Goal: Transaction & Acquisition: Purchase product/service

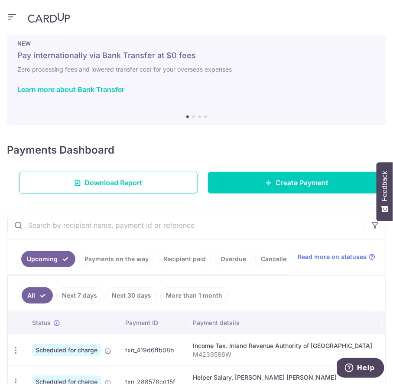
scroll to position [24, 0]
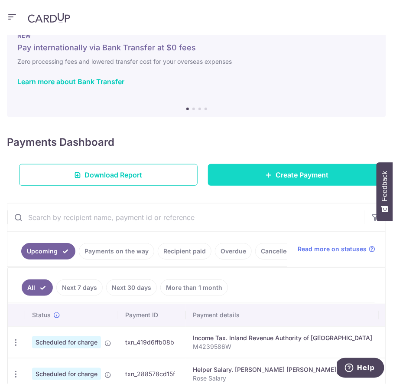
click at [246, 177] on link "Create Payment" at bounding box center [297, 175] width 179 height 22
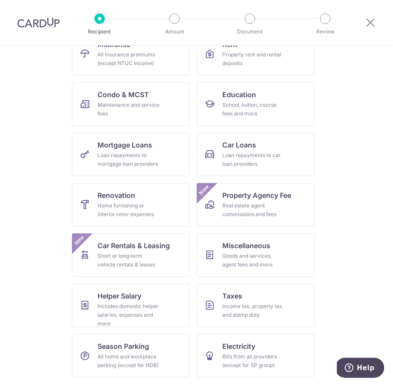
scroll to position [2, 0]
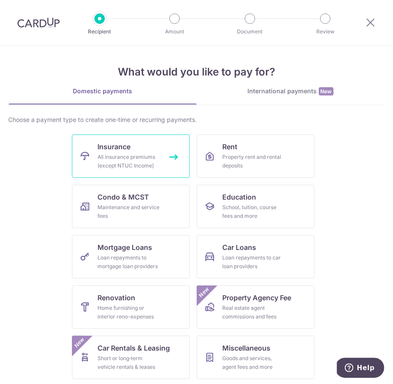
click at [138, 151] on link "Insurance All insurance premiums (except NTUC Income)" at bounding box center [131, 155] width 118 height 43
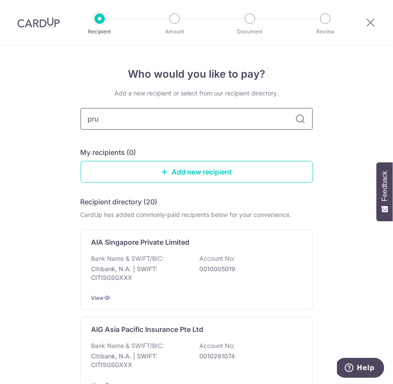
type input "prud"
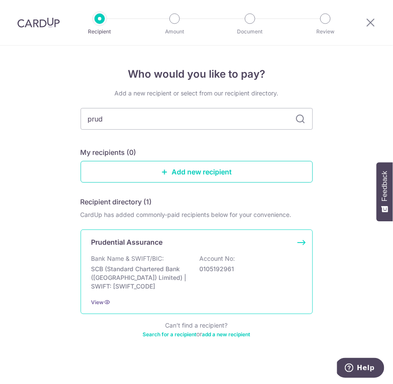
click at [143, 261] on p "Bank Name & SWIFT/BIC:" at bounding box center [127, 258] width 73 height 9
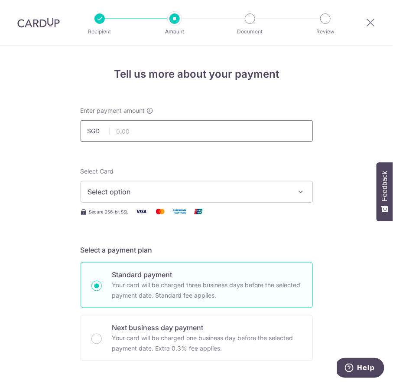
click at [143, 130] on input "text" at bounding box center [197, 131] width 232 height 22
click at [165, 136] on input "text" at bounding box center [197, 131] width 232 height 22
type input "889.00"
click at [147, 198] on button "Select option" at bounding box center [197, 192] width 232 height 22
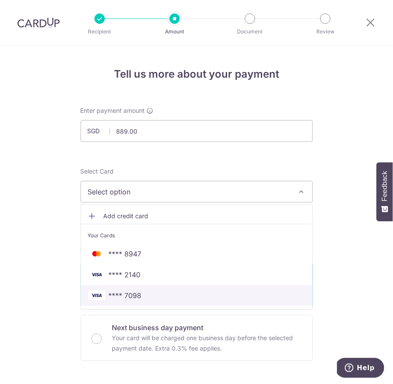
click at [145, 290] on span "**** 7098" at bounding box center [197, 295] width 218 height 10
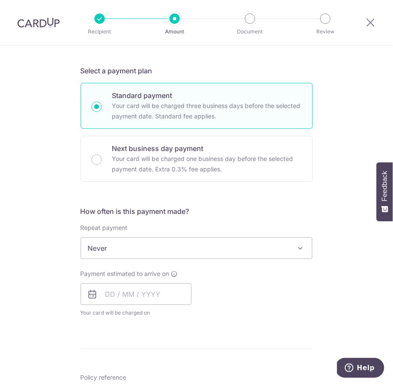
scroll to position [178, 0]
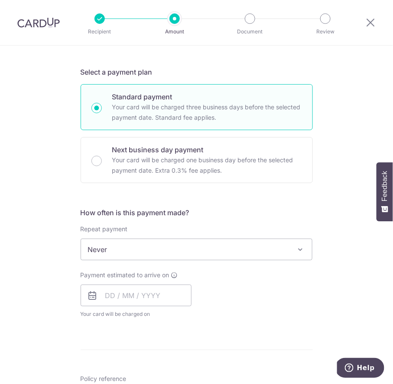
click at [149, 259] on div "How often is this payment made? Repeat payment Never Every week Every month Eve…" at bounding box center [197, 266] width 232 height 118
click at [152, 244] on span "Never" at bounding box center [196, 249] width 231 height 21
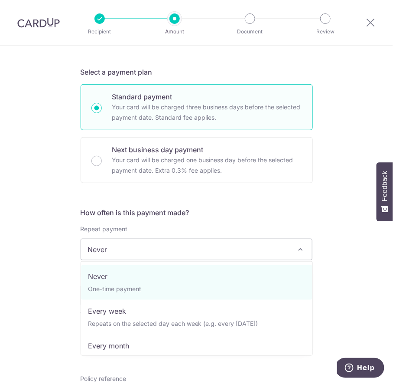
click at [152, 244] on span "Never" at bounding box center [196, 249] width 231 height 21
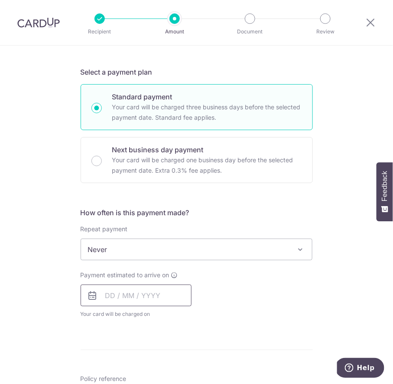
click at [108, 295] on input "text" at bounding box center [136, 295] width 111 height 22
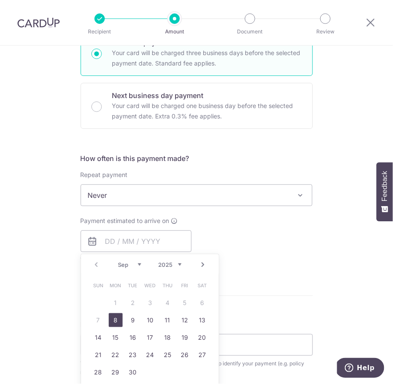
click at [117, 316] on link "8" at bounding box center [116, 320] width 14 height 14
type input "08/09/2025"
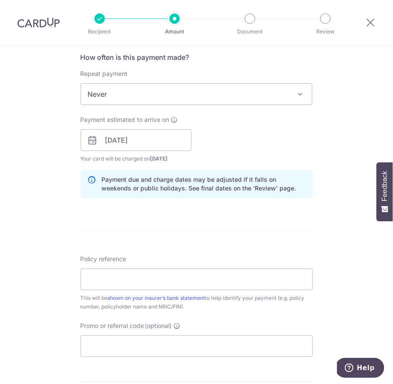
scroll to position [334, 0]
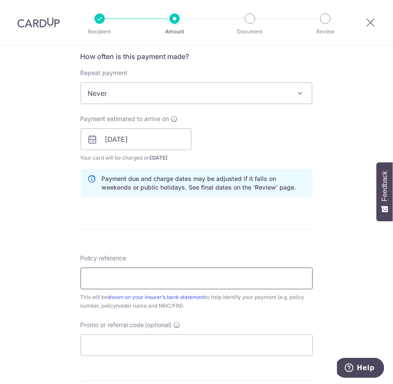
click at [134, 276] on input "Policy reference" at bounding box center [197, 278] width 232 height 22
type input "A4036209 80695161"
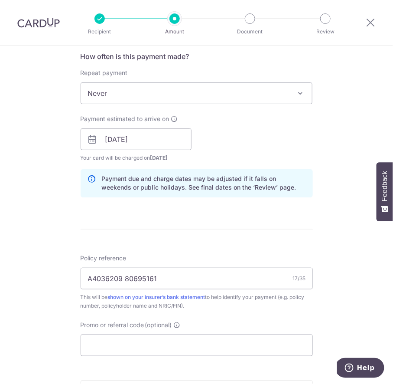
click at [267, 295] on div "This will be shown on your insurer’s bank statement to help identify your payme…" at bounding box center [197, 301] width 232 height 17
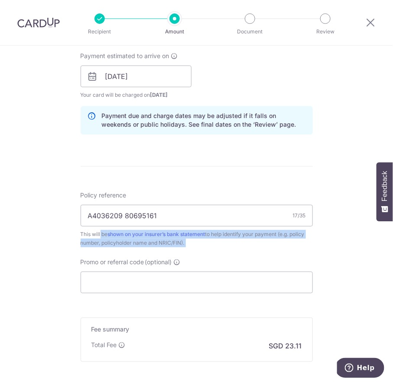
scroll to position [483, 0]
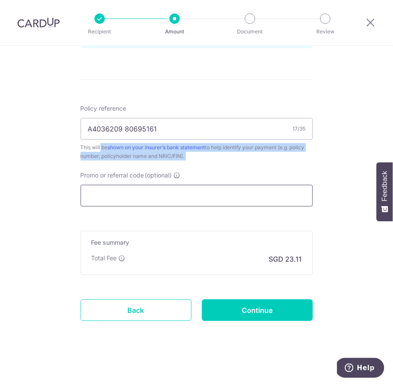
click at [177, 189] on input "Promo or referral code (optional)" at bounding box center [197, 196] width 232 height 22
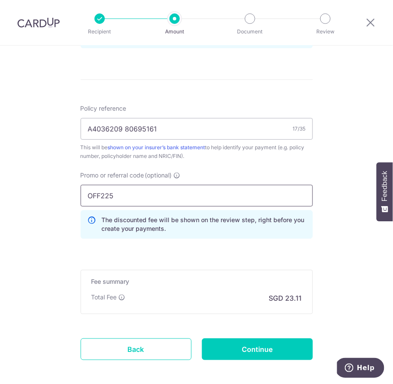
type input "OFF225"
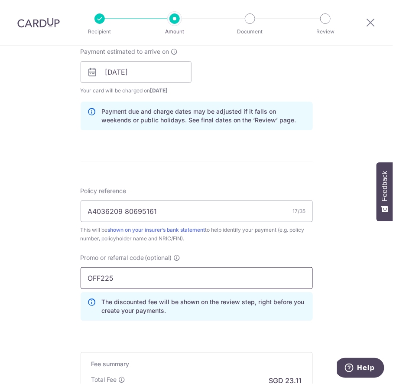
scroll to position [522, 0]
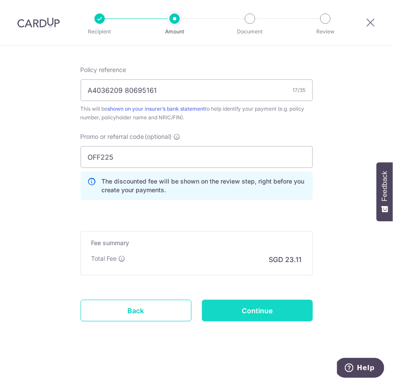
click at [246, 310] on input "Continue" at bounding box center [257, 311] width 111 height 22
type input "Create Schedule"
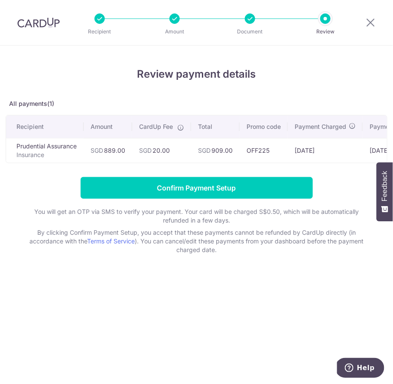
click at [108, 152] on td "SGD 889.00" at bounding box center [108, 150] width 49 height 25
click at [148, 151] on span "SGD" at bounding box center [145, 150] width 13 height 7
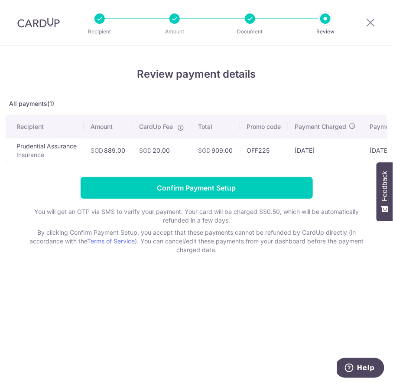
click at [148, 151] on span "SGD" at bounding box center [145, 150] width 13 height 7
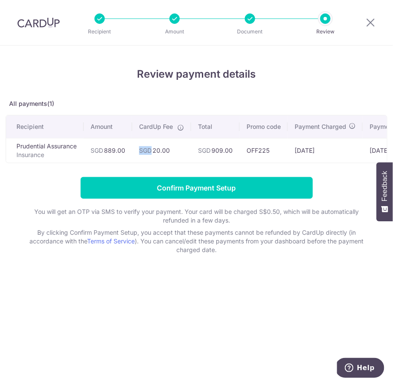
click at [148, 151] on span "SGD" at bounding box center [145, 150] width 13 height 7
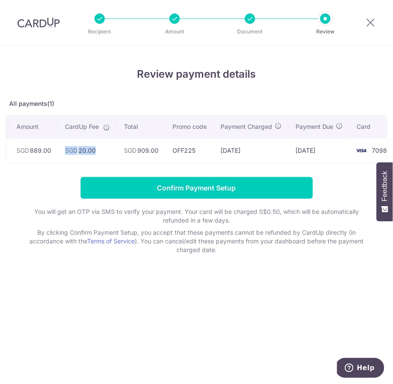
scroll to position [0, 88]
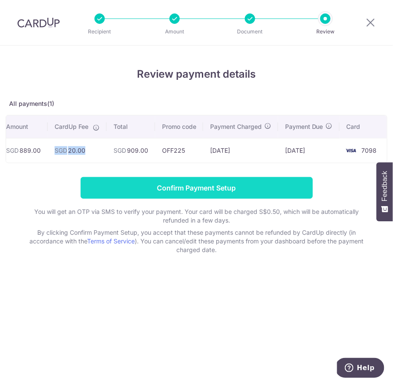
click at [95, 191] on input "Confirm Payment Setup" at bounding box center [197, 188] width 232 height 22
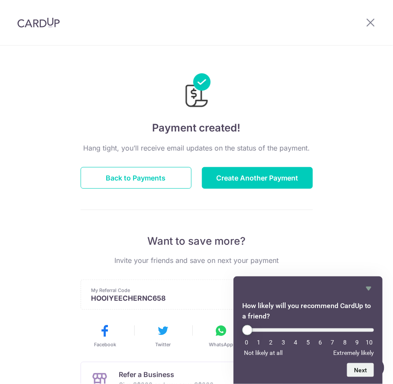
click at [370, 17] on div at bounding box center [370, 22] width 45 height 45
click at [142, 177] on button "Back to Payments" at bounding box center [136, 178] width 111 height 22
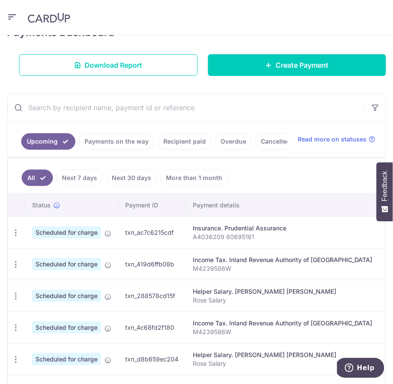
scroll to position [134, 0]
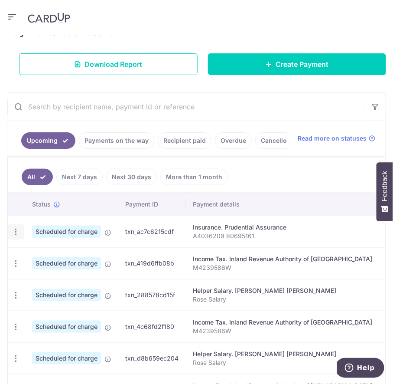
click at [17, 227] on icon "button" at bounding box center [15, 231] width 9 height 9
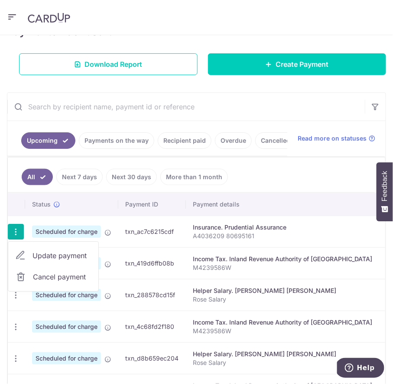
click at [31, 254] on link "Update payment" at bounding box center [53, 255] width 90 height 21
radio input "true"
type input "889.00"
type input "08/09/2025"
type input "A4036209 80695161"
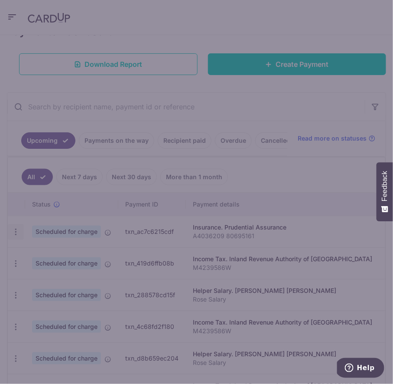
type input "OFF225"
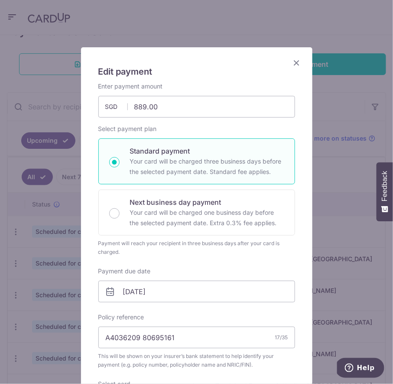
scroll to position [0, 0]
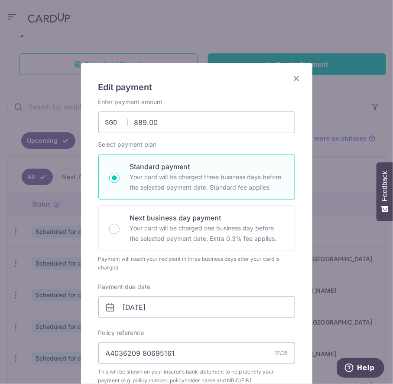
click at [296, 81] on icon "Close" at bounding box center [297, 78] width 10 height 11
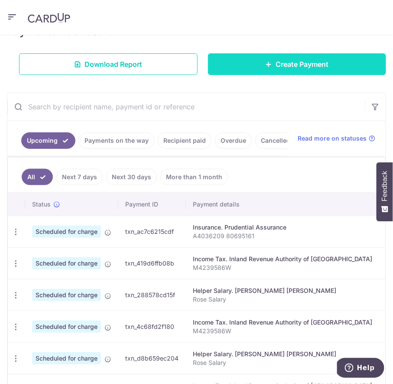
click at [254, 67] on link "Create Payment" at bounding box center [297, 64] width 179 height 22
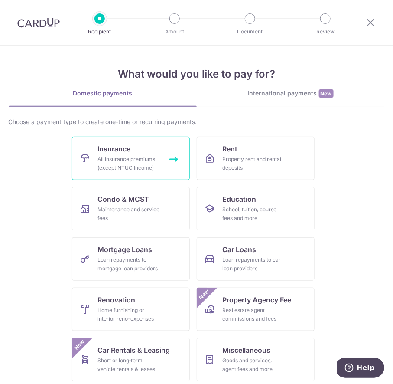
click at [101, 169] on div "All insurance premiums (except NTUC Income)" at bounding box center [129, 163] width 62 height 17
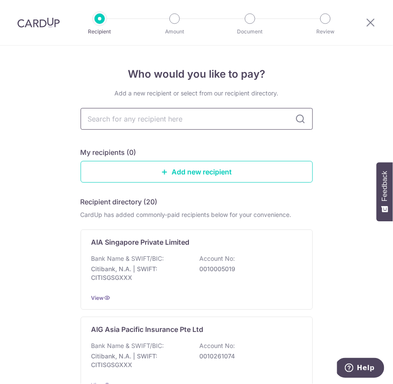
click at [131, 123] on input "text" at bounding box center [197, 119] width 232 height 22
type input "[PERSON_NAME]"
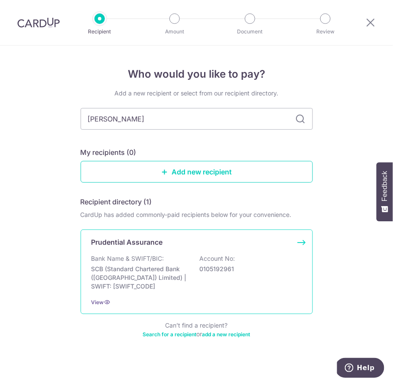
click at [218, 269] on p "0105192961" at bounding box center [248, 268] width 97 height 9
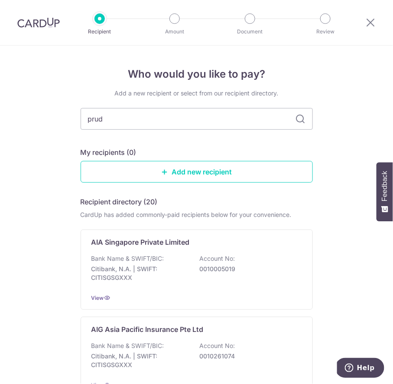
type input "prude"
